Goal: Ask a question

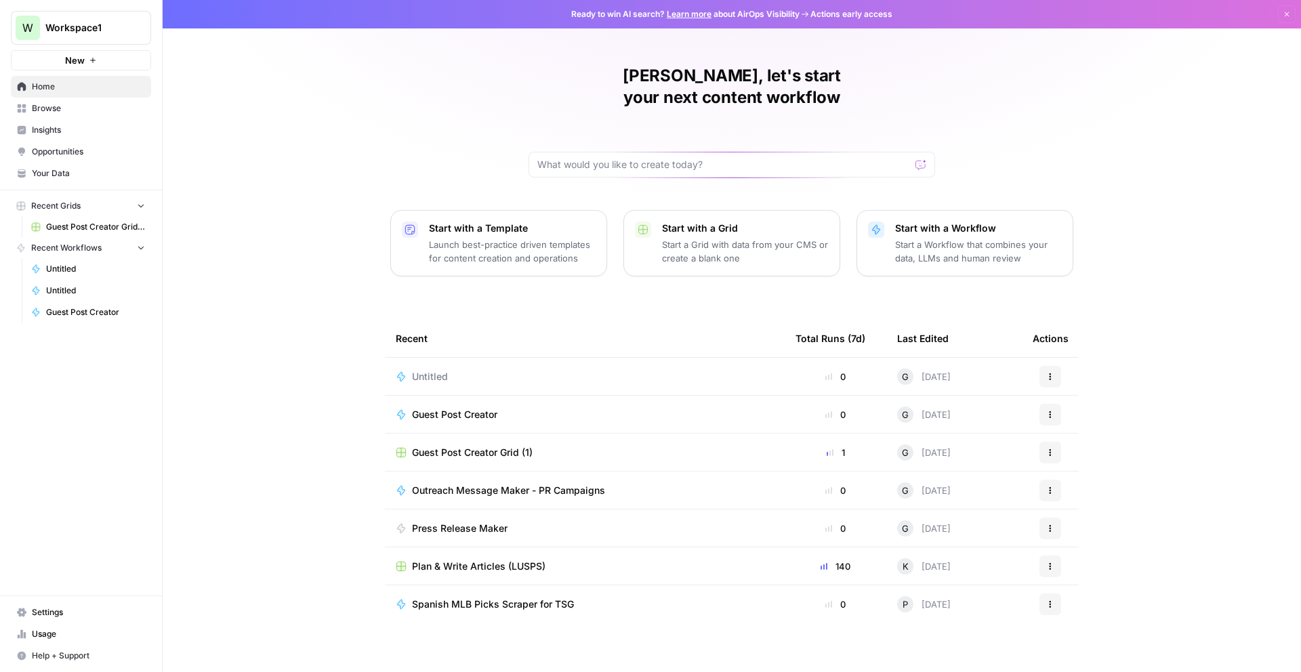
click at [64, 54] on button "New" at bounding box center [81, 60] width 140 height 20
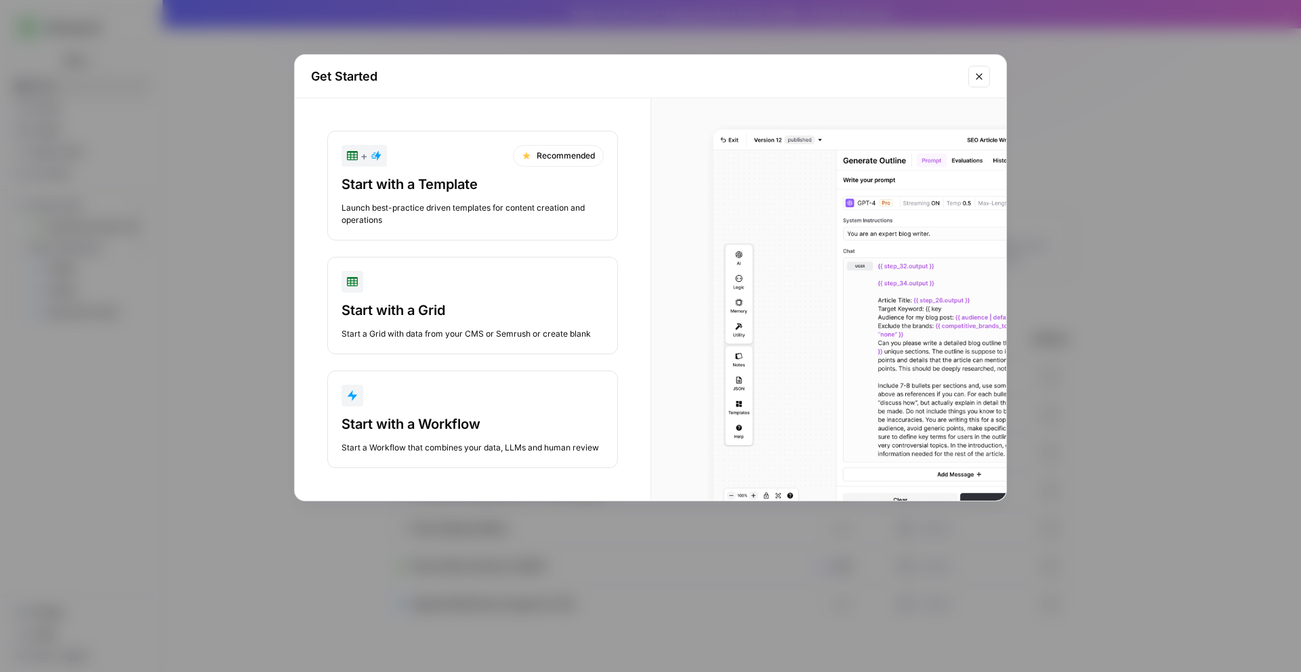
click at [432, 420] on div "Start with a Workflow" at bounding box center [473, 424] width 262 height 19
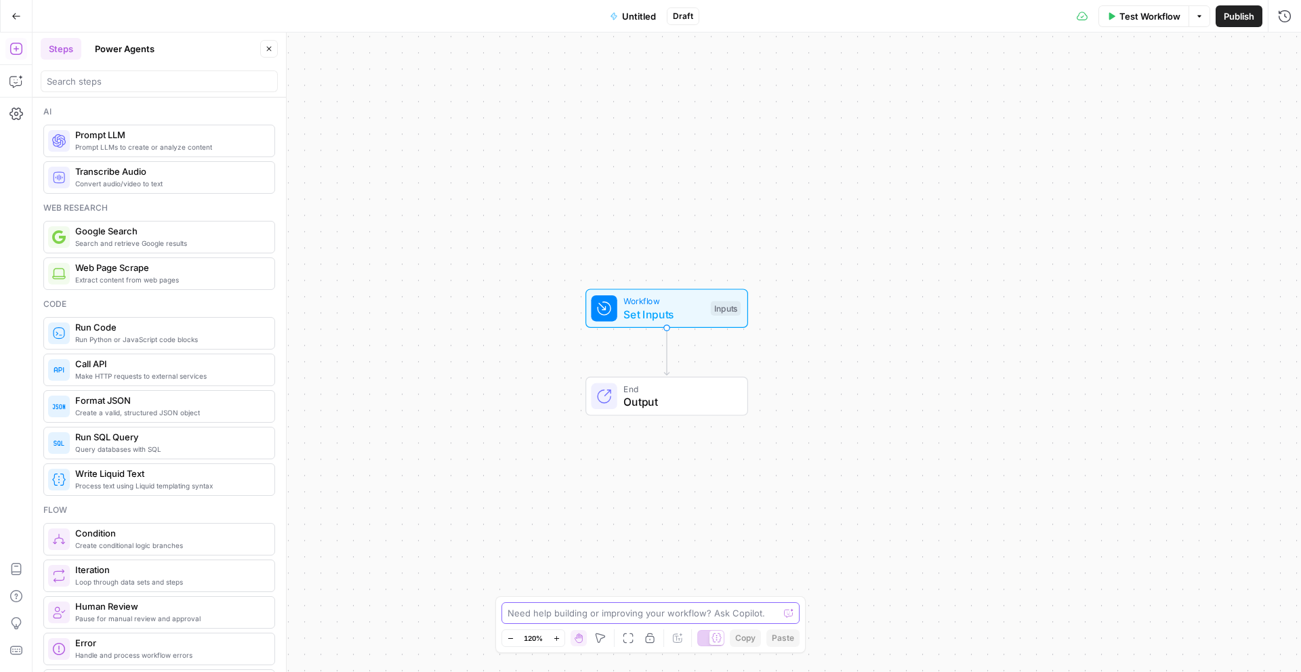
click at [538, 616] on textarea at bounding box center [643, 614] width 271 height 14
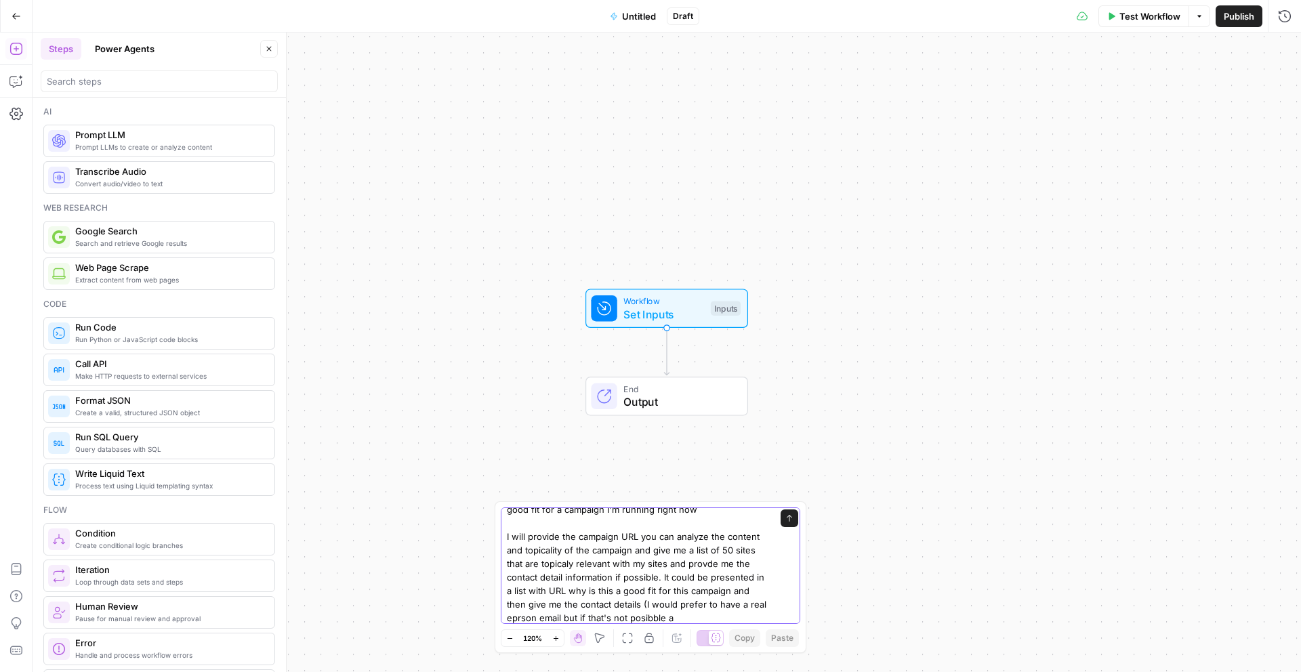
scroll to position [63, 0]
type textarea "I need your help with something, I need to find good sites that I need to reach…"
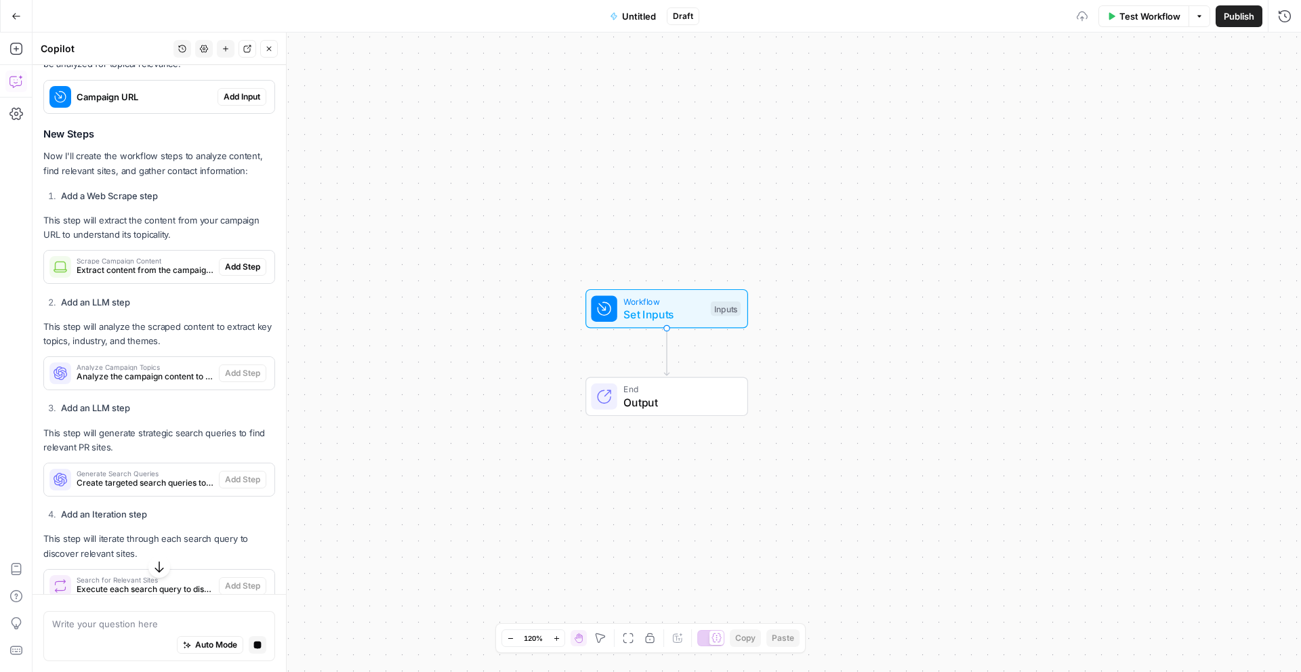
scroll to position [590, 0]
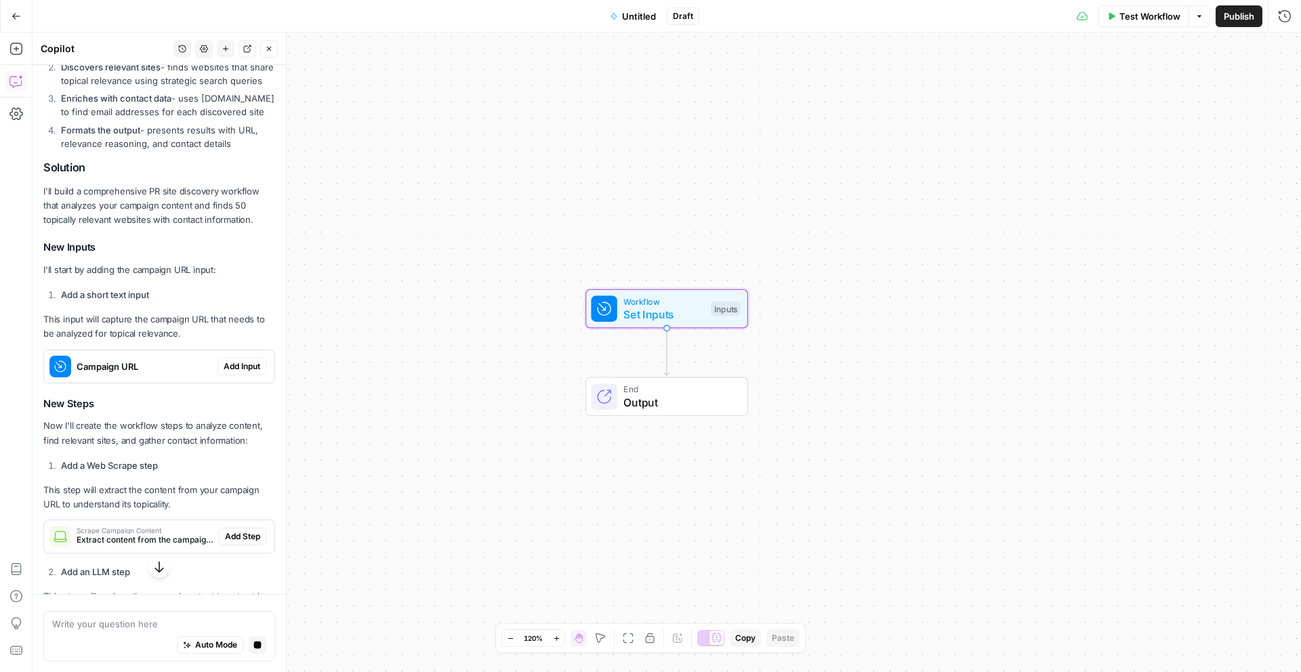
click at [232, 373] on span "Add Input" at bounding box center [242, 367] width 37 height 12
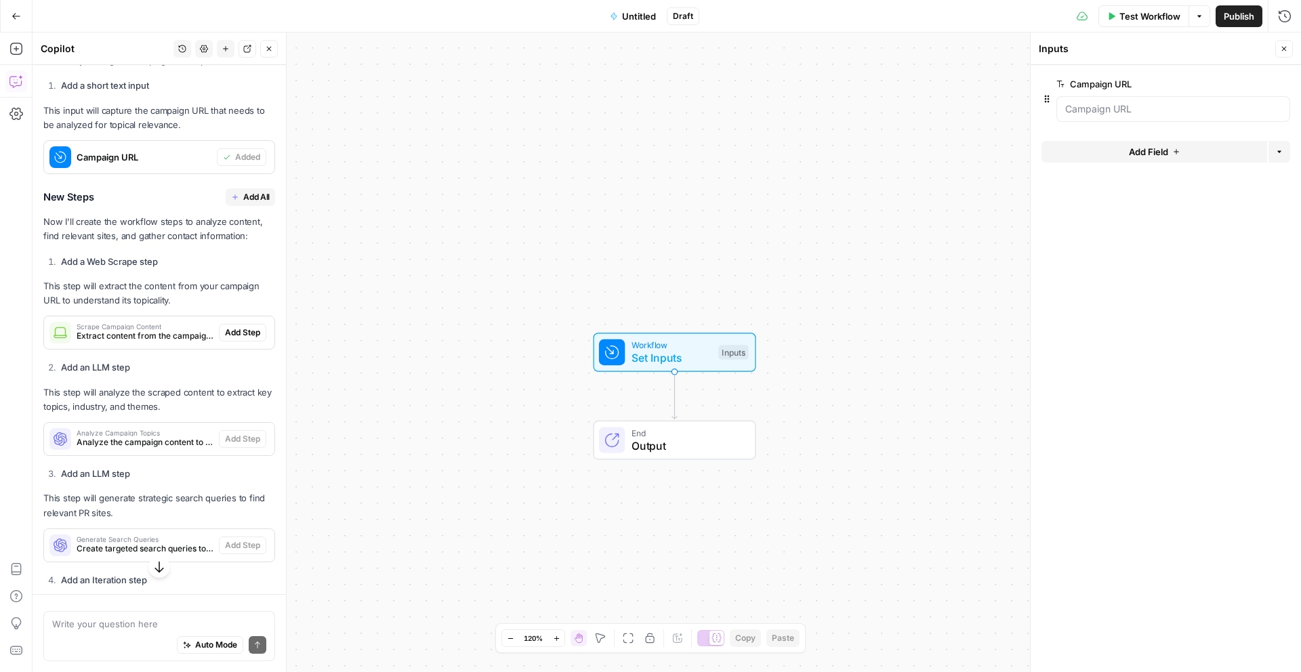
scroll to position [784, 0]
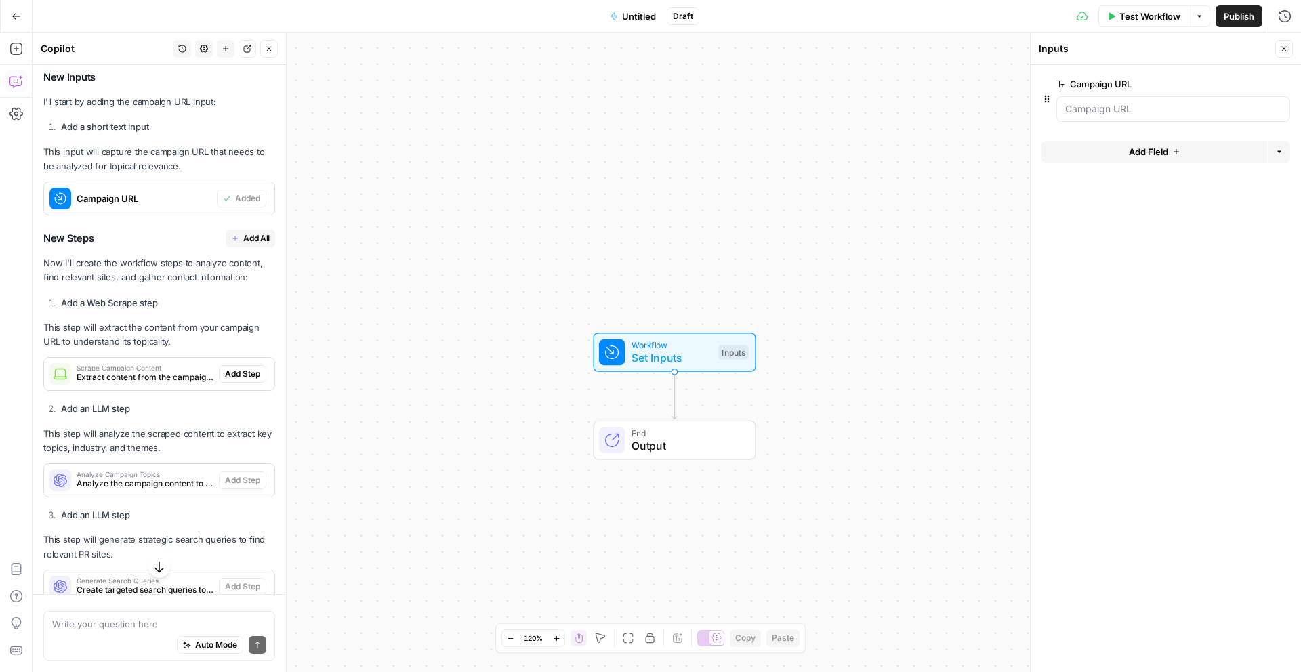
click at [236, 294] on div "That sounds like a great use case for an AirOps workflow! I can definitely help…" at bounding box center [159, 517] width 232 height 1638
click at [243, 245] on span "Add All" at bounding box center [256, 238] width 26 height 12
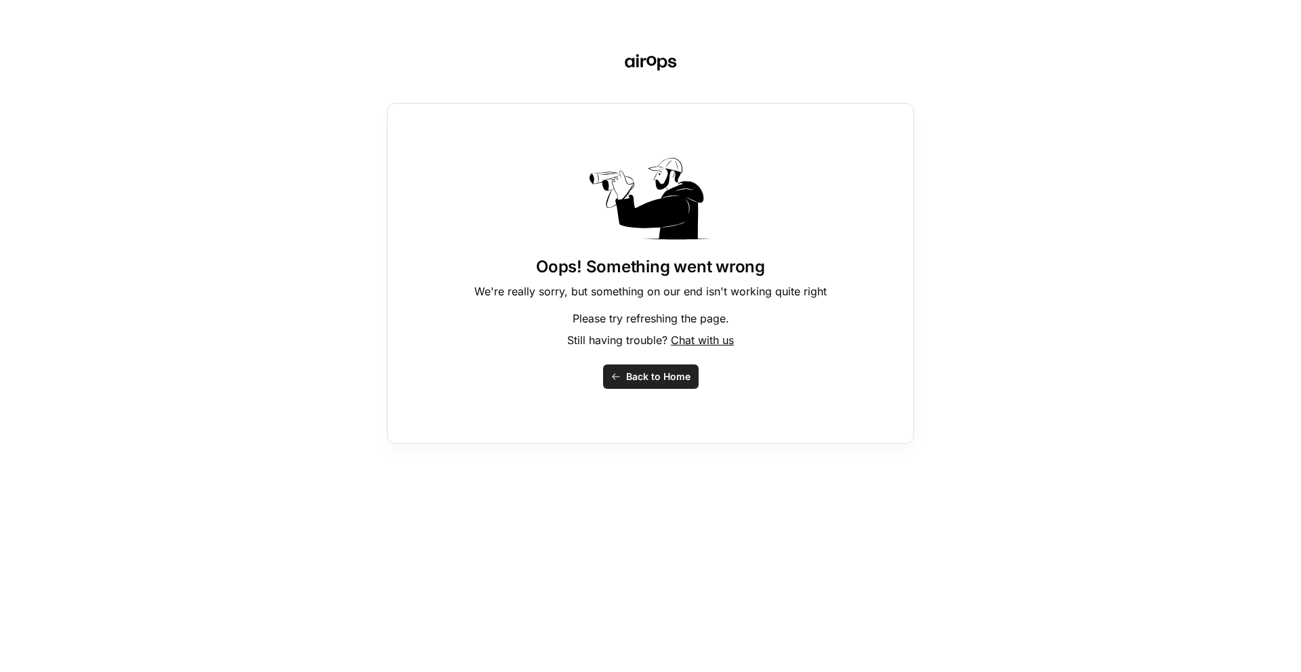
click at [654, 379] on span "Back to Home" at bounding box center [658, 377] width 64 height 14
